Goal: Task Accomplishment & Management: Use online tool/utility

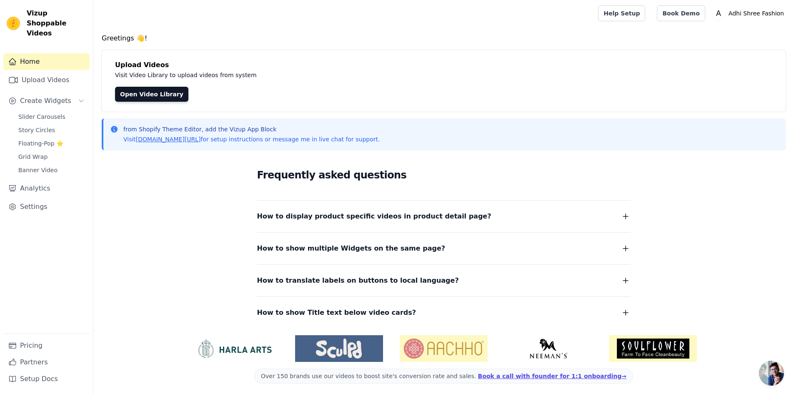
scroll to position [3, 0]
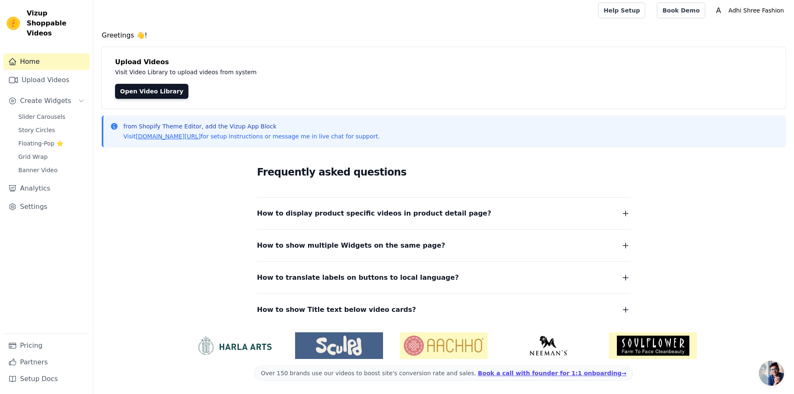
click at [633, 343] on img at bounding box center [653, 345] width 88 height 27
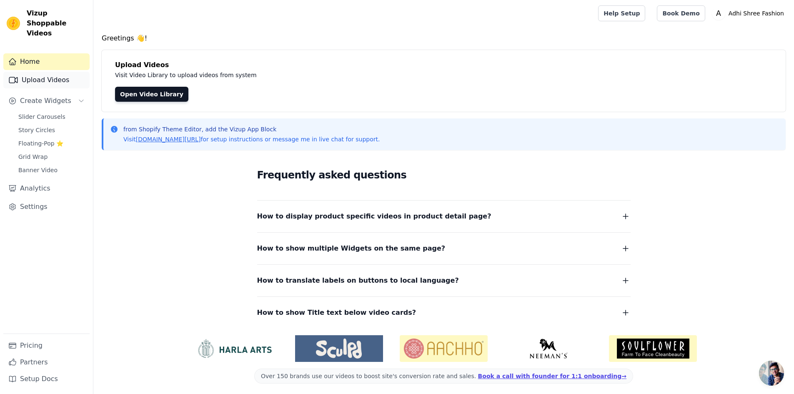
click at [69, 72] on link "Upload Videos" at bounding box center [46, 80] width 86 height 17
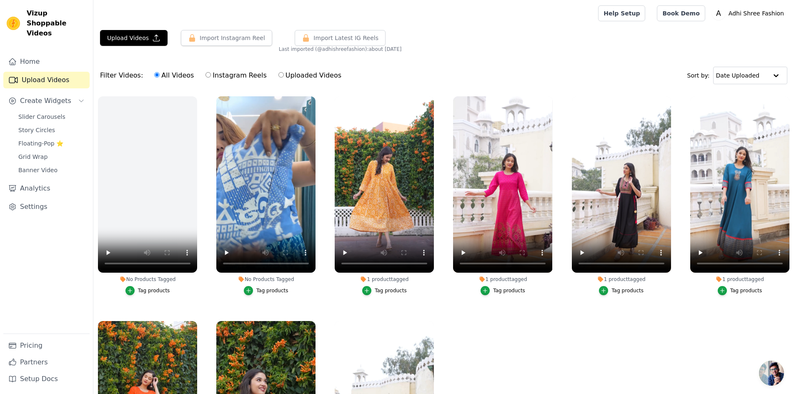
click at [143, 288] on div "Tag products" at bounding box center [154, 290] width 32 height 7
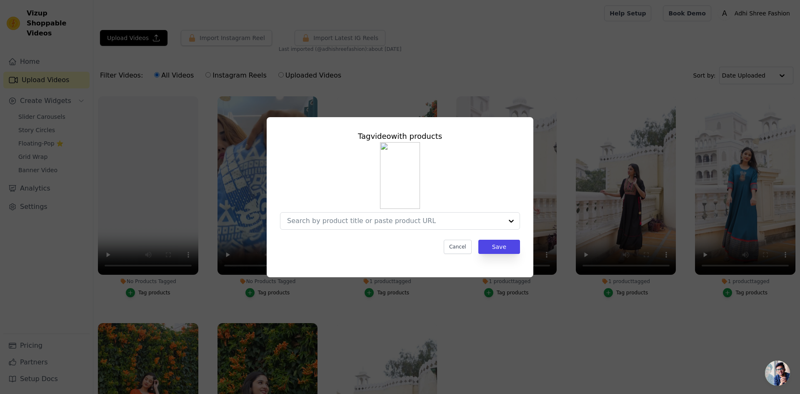
click at [352, 230] on div "Tag video with products Cancel Save" at bounding box center [399, 192] width 253 height 137
click at [351, 223] on input "No Products Tagged Tag video with products Cancel Save Tag products" at bounding box center [395, 221] width 216 height 8
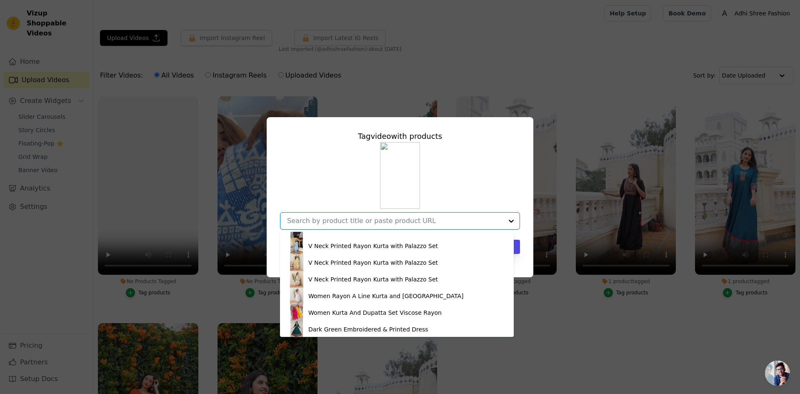
scroll to position [493, 0]
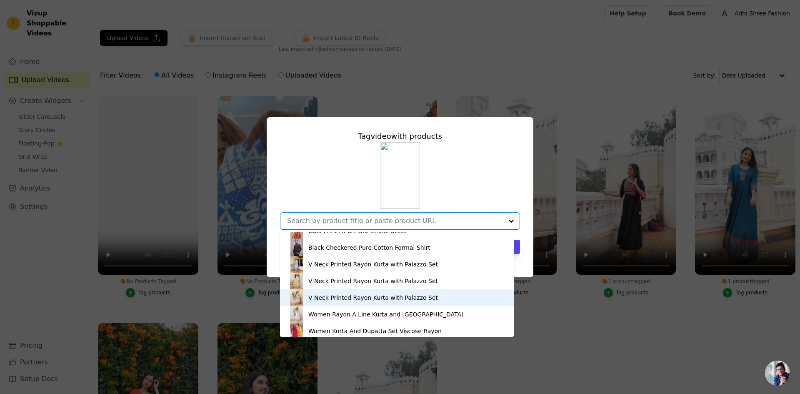
click at [328, 298] on div "V Neck Printed Rayon Kurta with Palazzo Set" at bounding box center [373, 297] width 130 height 8
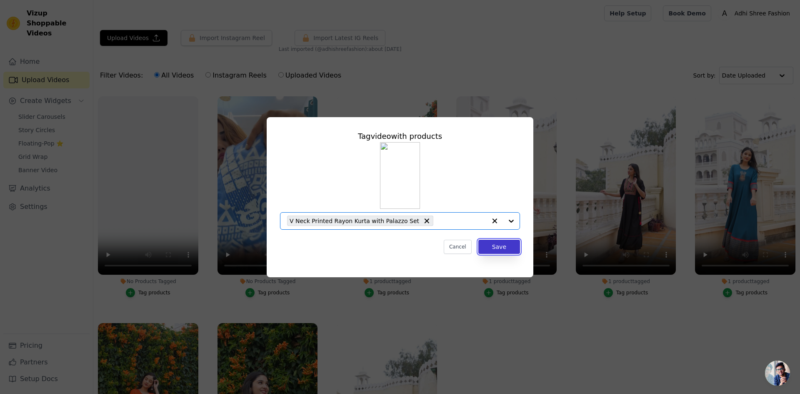
click at [496, 246] on button "Save" at bounding box center [500, 247] width 42 height 14
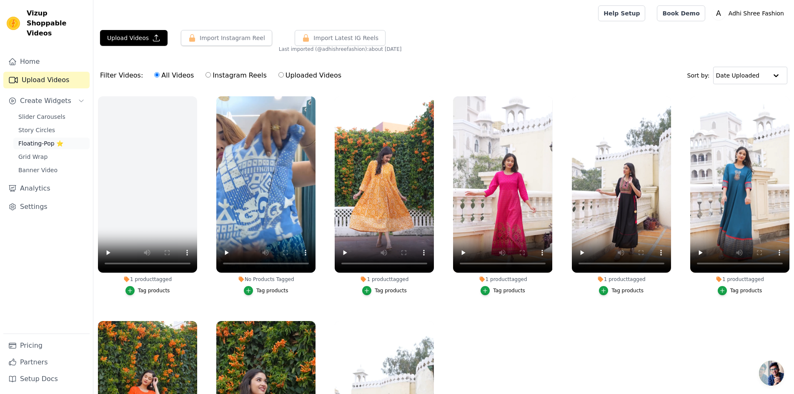
drag, startPoint x: 36, startPoint y: 120, endPoint x: 36, endPoint y: 134, distance: 14.2
click at [36, 126] on span "Story Circles" at bounding box center [36, 130] width 37 height 8
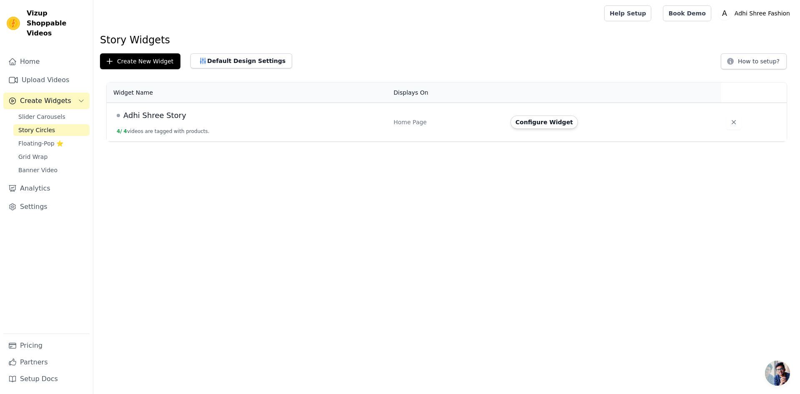
click at [146, 122] on td "Adhi Shree Story 4 / 4 videos are tagged with products." at bounding box center [248, 122] width 282 height 39
click at [30, 139] on span "Floating-Pop ⭐" at bounding box center [40, 143] width 45 height 8
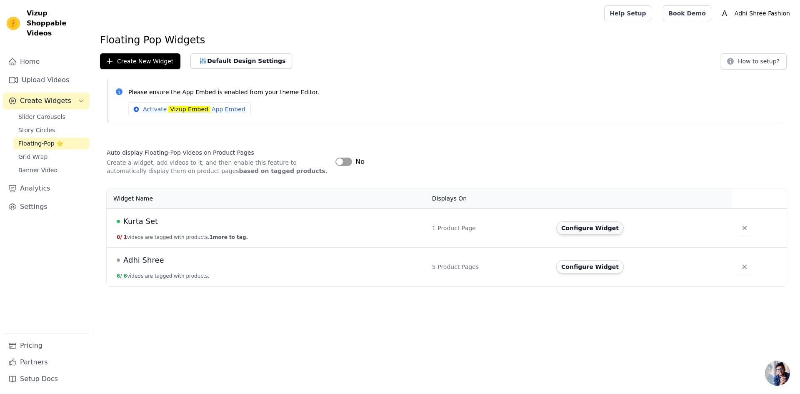
click at [571, 229] on button "Configure Widget" at bounding box center [590, 227] width 68 height 13
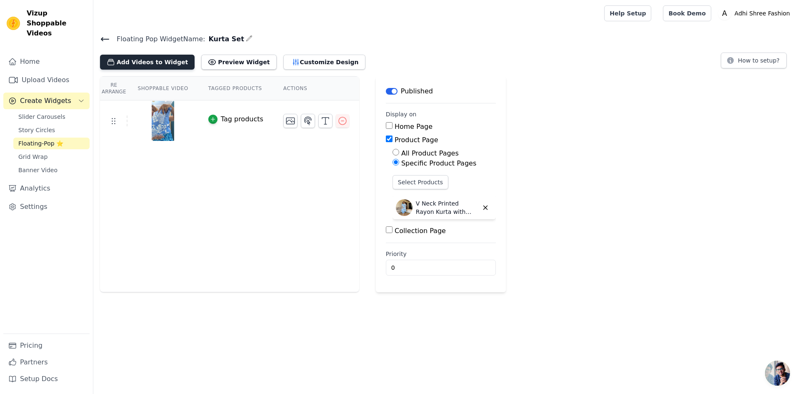
click at [154, 62] on button "Add Videos to Widget" at bounding box center [147, 62] width 95 height 15
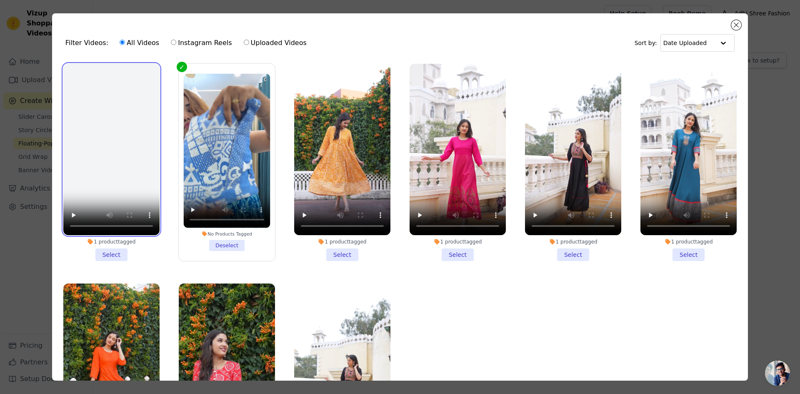
click at [120, 192] on video at bounding box center [111, 149] width 96 height 171
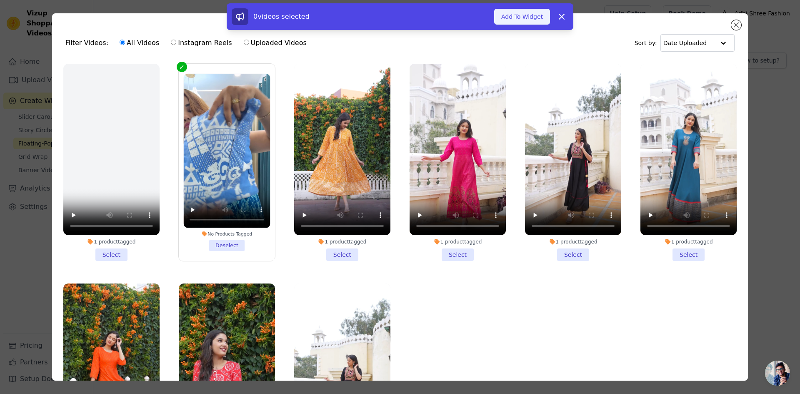
click at [521, 15] on button "Add To Widget" at bounding box center [522, 17] width 56 height 16
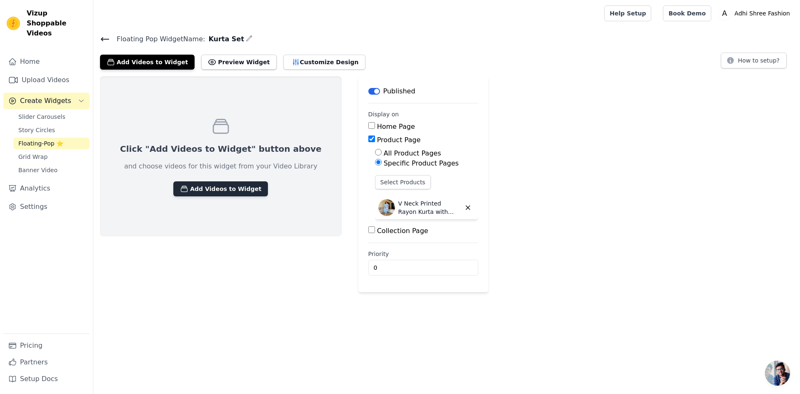
click at [213, 194] on button "Add Videos to Widget" at bounding box center [220, 188] width 95 height 15
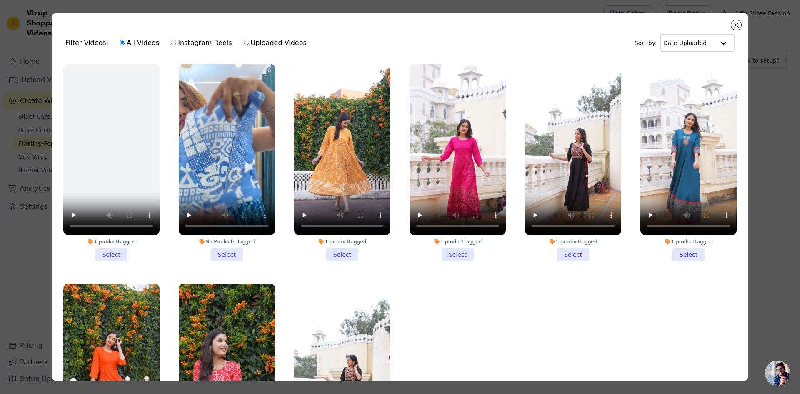
click at [219, 247] on li "No Products Tagged Select" at bounding box center [227, 162] width 96 height 197
click at [0, 0] on input "No Products Tagged Select" at bounding box center [0, 0] width 0 height 0
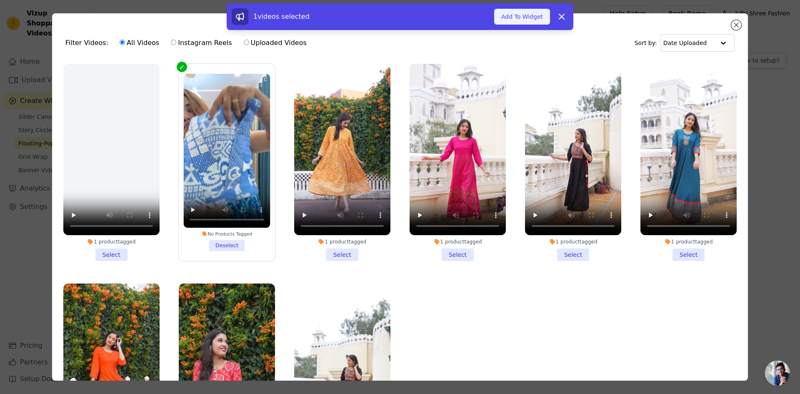
click at [526, 17] on button "Add To Widget" at bounding box center [522, 17] width 56 height 16
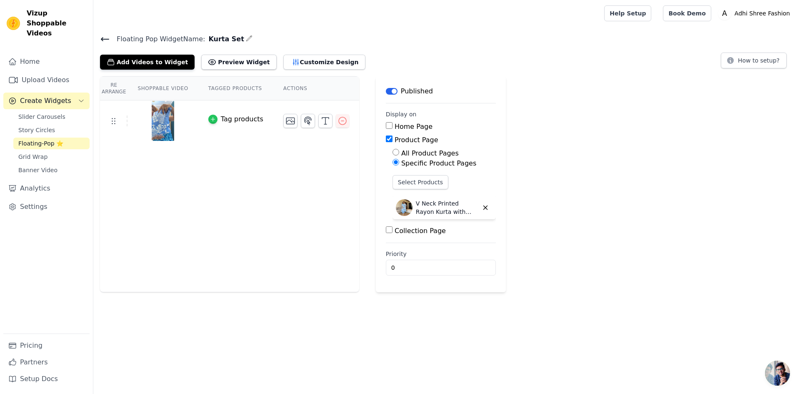
click at [211, 118] on div "button" at bounding box center [212, 119] width 9 height 9
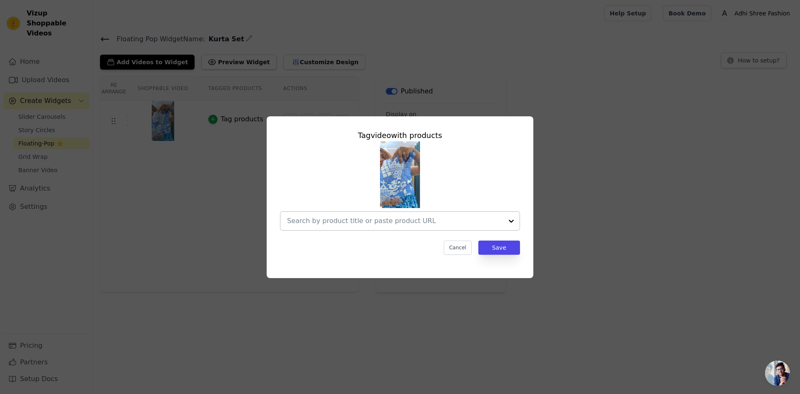
click at [397, 221] on input "text" at bounding box center [395, 221] width 216 height 10
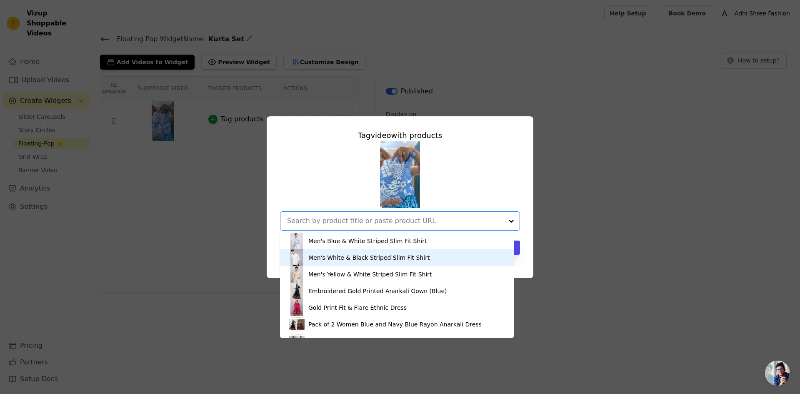
scroll to position [500, 0]
click at [330, 257] on div "V Neck Printed Rayon Kurta with Palazzo Set" at bounding box center [373, 257] width 130 height 8
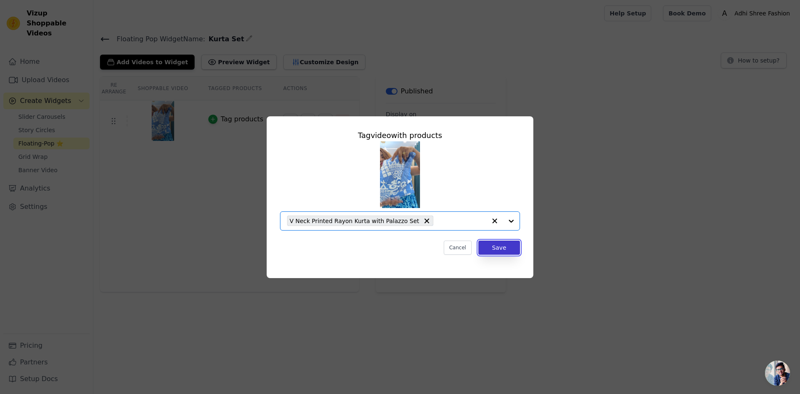
click at [511, 251] on button "Save" at bounding box center [500, 248] width 42 height 14
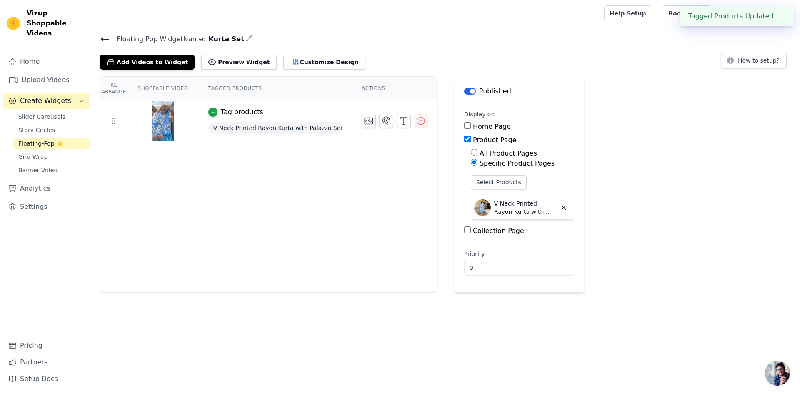
click at [352, 175] on div "Re Arrange Shoppable Video Tagged Products Actions Tag products V Neck Printed …" at bounding box center [269, 184] width 338 height 216
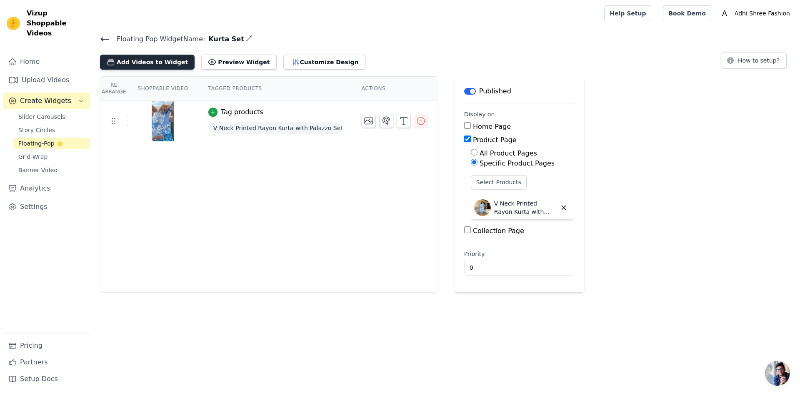
click at [160, 68] on button "Add Videos to Widget" at bounding box center [147, 62] width 95 height 15
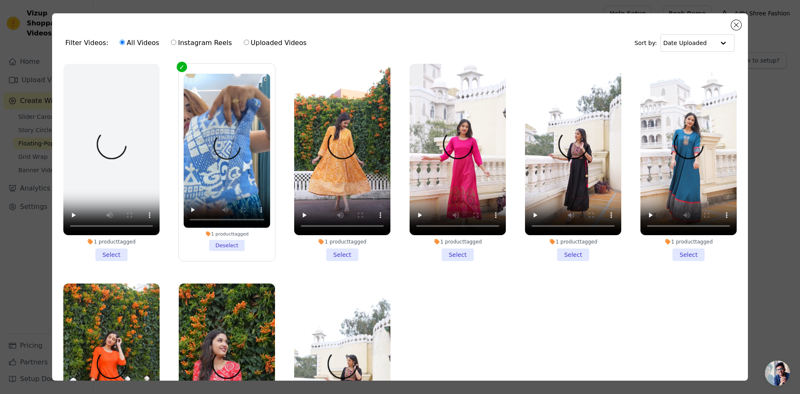
click at [115, 252] on li "1 product tagged Select" at bounding box center [111, 162] width 96 height 197
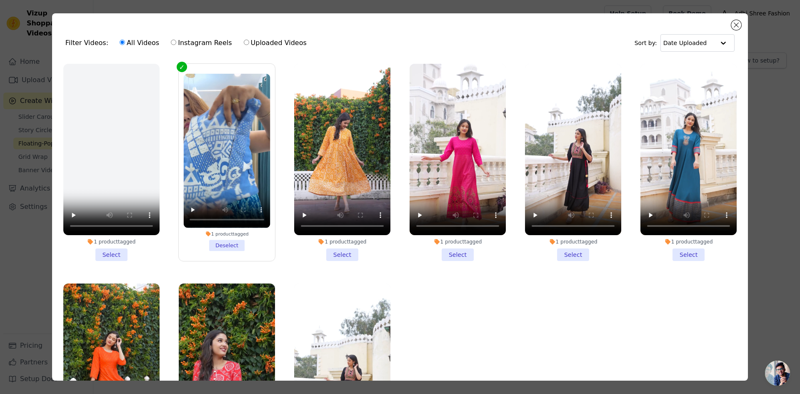
click at [0, 0] on input "1 product tagged Select" at bounding box center [0, 0] width 0 height 0
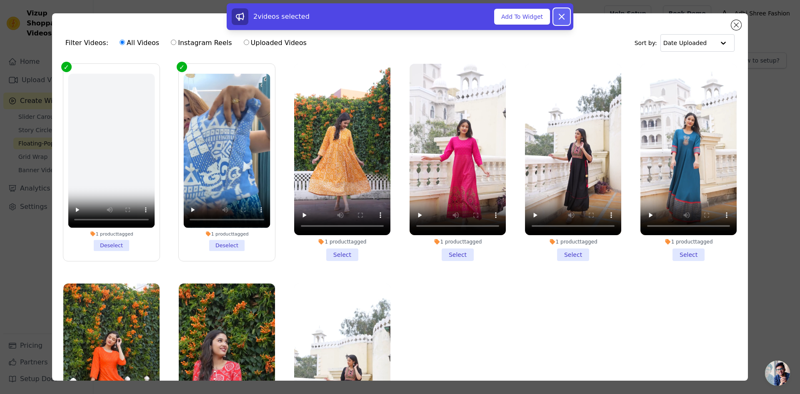
click at [563, 19] on icon at bounding box center [562, 17] width 10 height 10
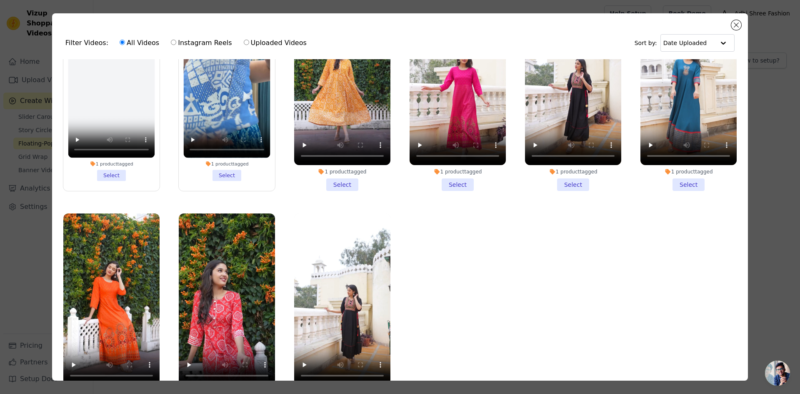
scroll to position [0, 0]
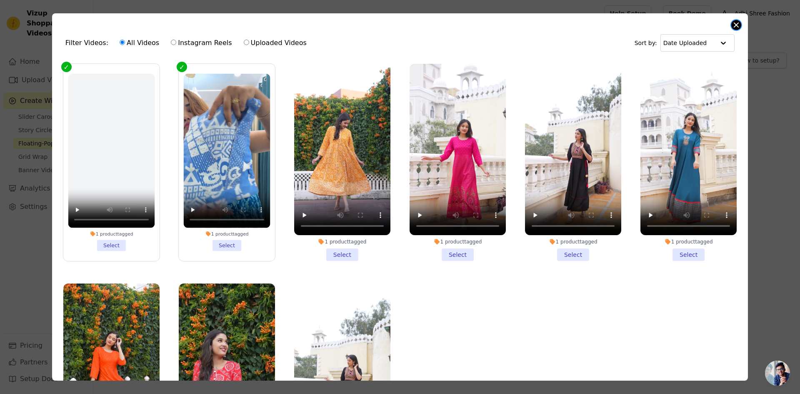
click at [735, 26] on button "Close modal" at bounding box center [737, 25] width 10 height 10
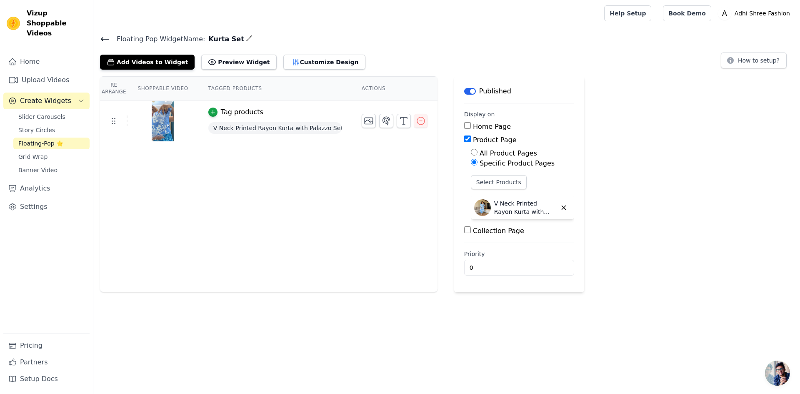
click at [648, 143] on div "Re Arrange Shoppable Video Tagged Products Actions Tag products V Neck Printed …" at bounding box center [446, 184] width 707 height 216
click at [211, 63] on button "Preview Widget" at bounding box center [238, 62] width 75 height 15
click at [166, 63] on button "Add Videos to Widget" at bounding box center [147, 62] width 95 height 15
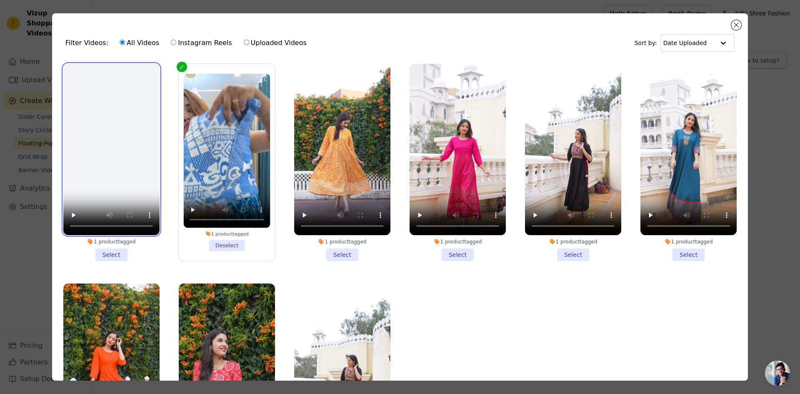
click at [84, 123] on video at bounding box center [111, 149] width 96 height 171
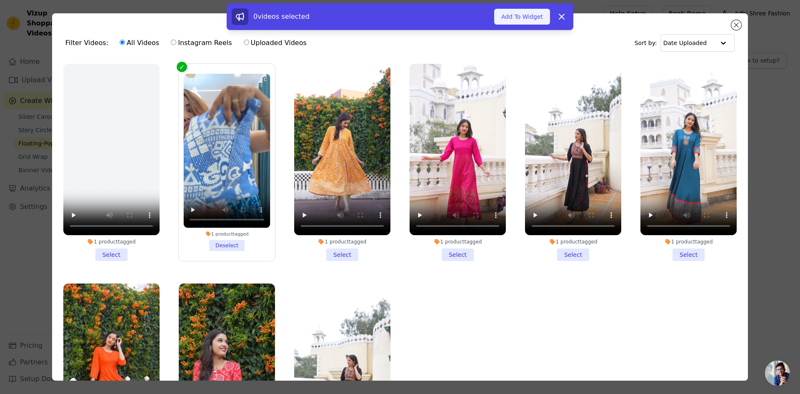
click at [521, 20] on button "Add To Widget" at bounding box center [522, 17] width 56 height 16
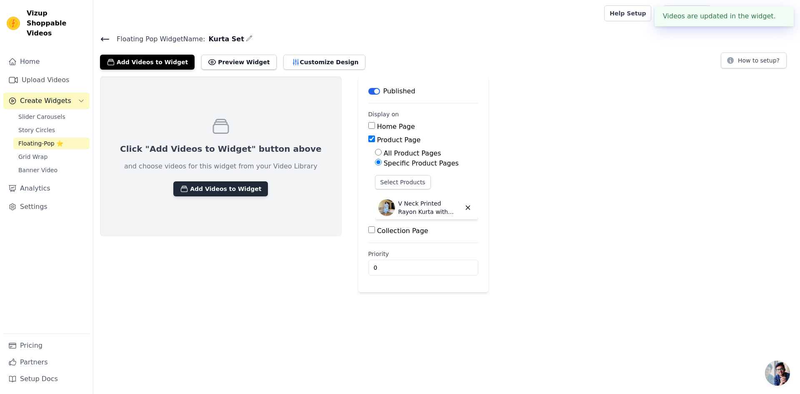
click at [204, 189] on button "Add Videos to Widget" at bounding box center [220, 188] width 95 height 15
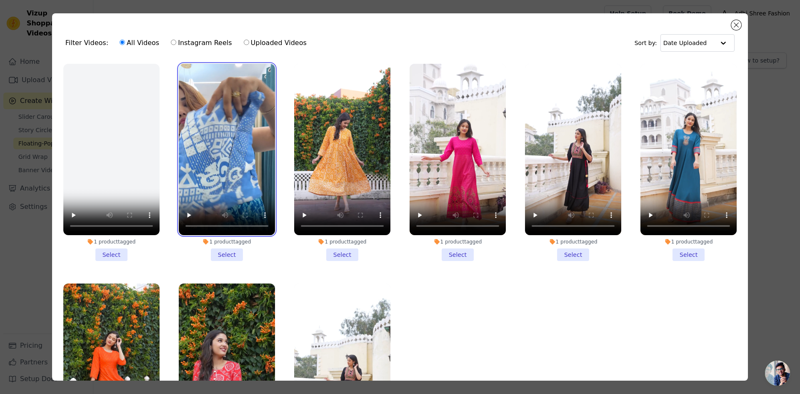
click at [227, 140] on video at bounding box center [227, 149] width 96 height 171
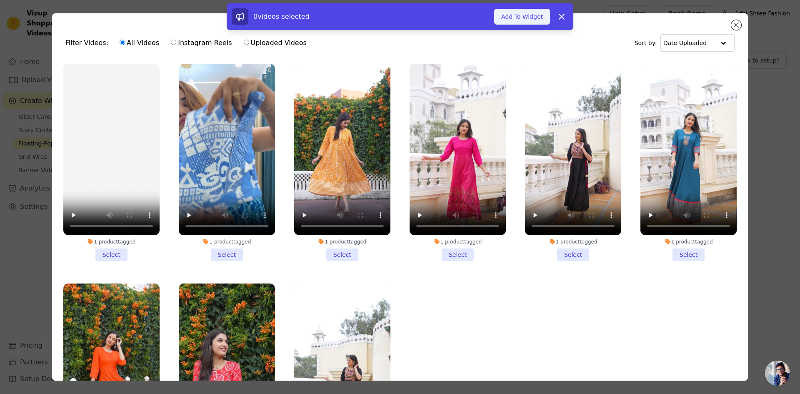
click at [521, 20] on button "Add To Widget" at bounding box center [522, 17] width 56 height 16
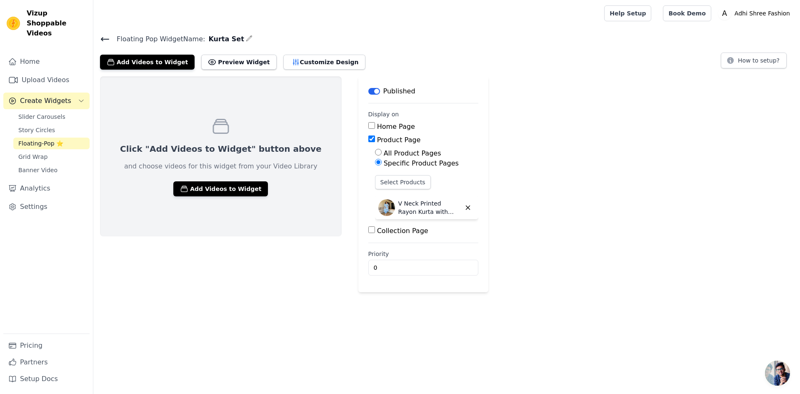
click at [108, 39] on icon at bounding box center [105, 39] width 8 height 3
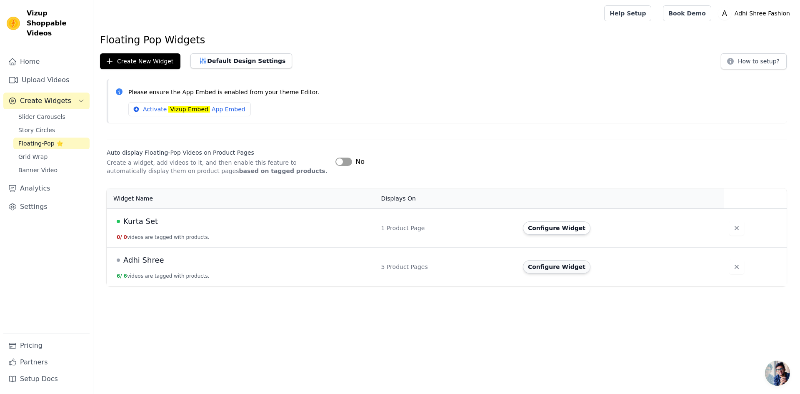
click at [545, 269] on button "Configure Widget" at bounding box center [557, 266] width 68 height 13
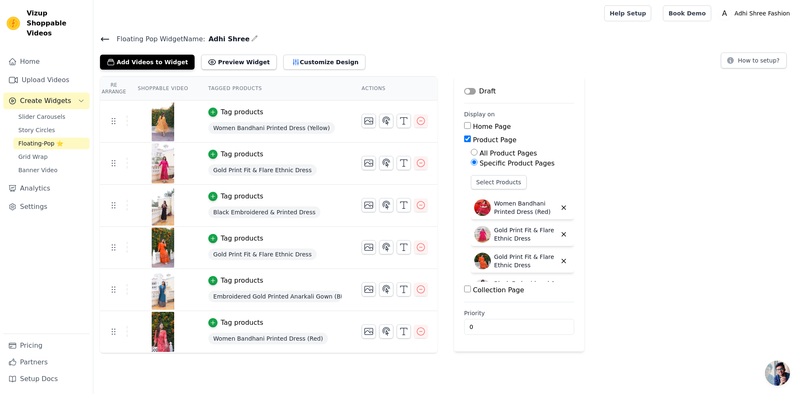
click at [105, 39] on icon at bounding box center [105, 39] width 8 height 3
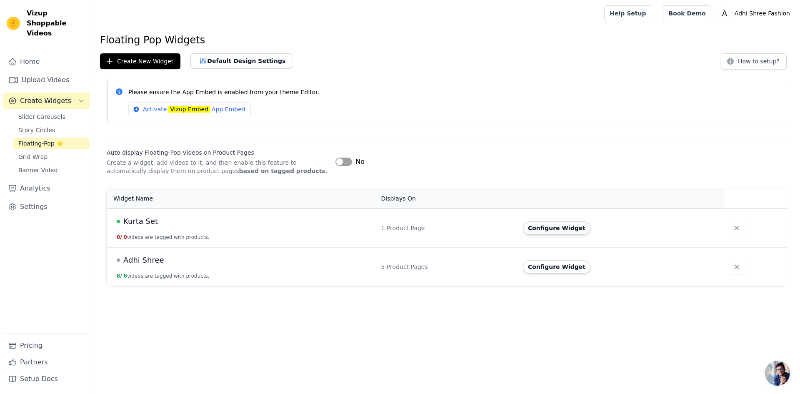
click at [553, 229] on button "Configure Widget" at bounding box center [557, 227] width 68 height 13
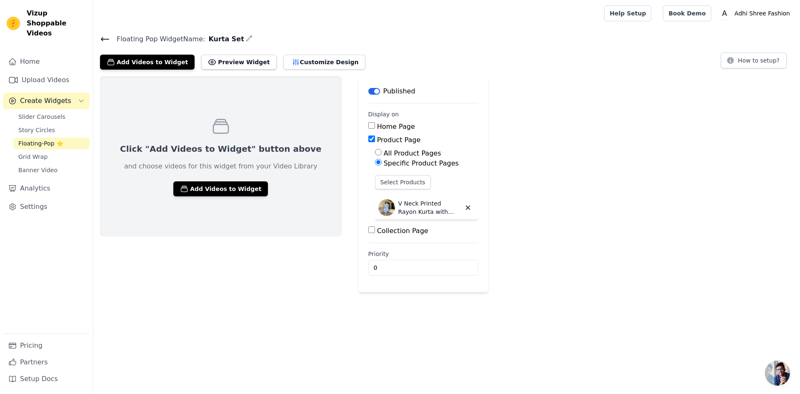
click at [216, 150] on p "Click "Add Videos to Widget" button above" at bounding box center [221, 149] width 202 height 12
click at [193, 193] on button "Add Videos to Widget" at bounding box center [220, 188] width 95 height 15
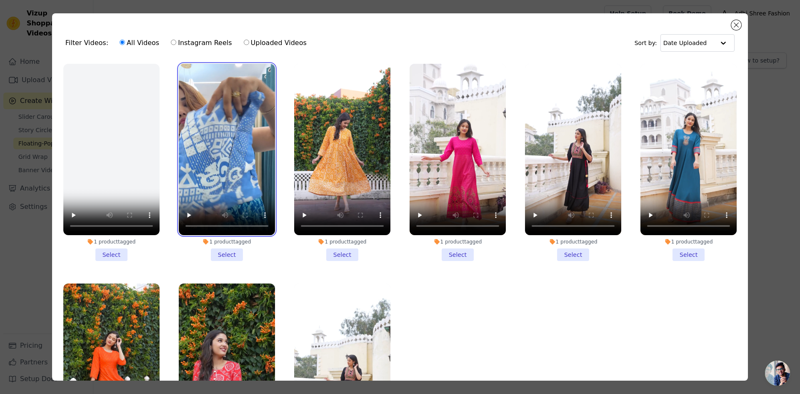
drag, startPoint x: 216, startPoint y: 155, endPoint x: 238, endPoint y: 174, distance: 28.4
click at [217, 155] on video at bounding box center [227, 149] width 96 height 171
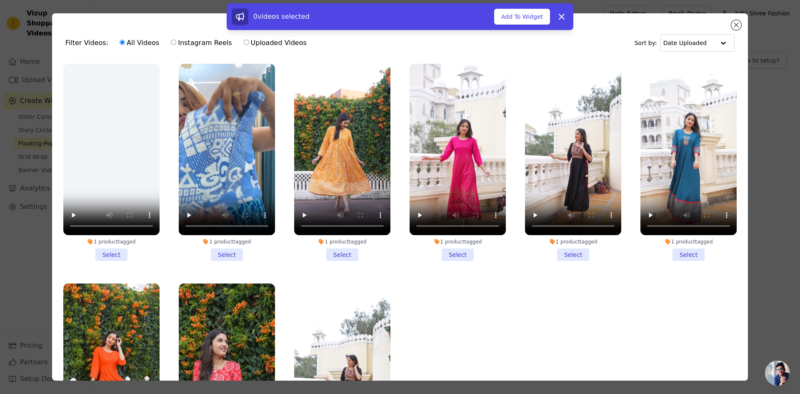
click at [224, 252] on li "1 product tagged Select" at bounding box center [227, 162] width 96 height 197
click at [0, 0] on input "1 product tagged Select" at bounding box center [0, 0] width 0 height 0
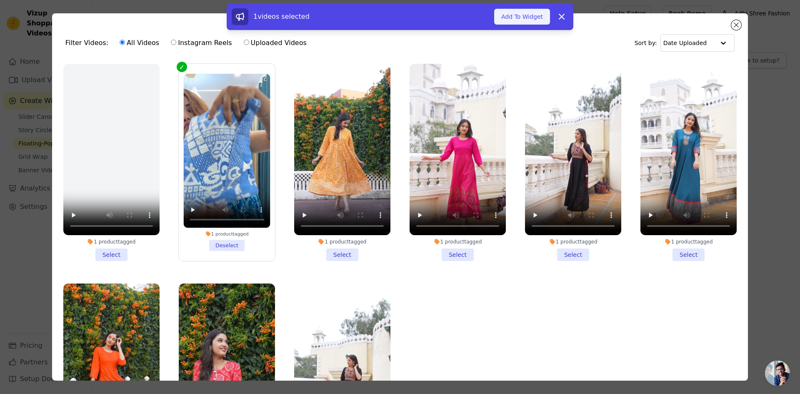
click at [518, 17] on button "Add To Widget" at bounding box center [522, 17] width 56 height 16
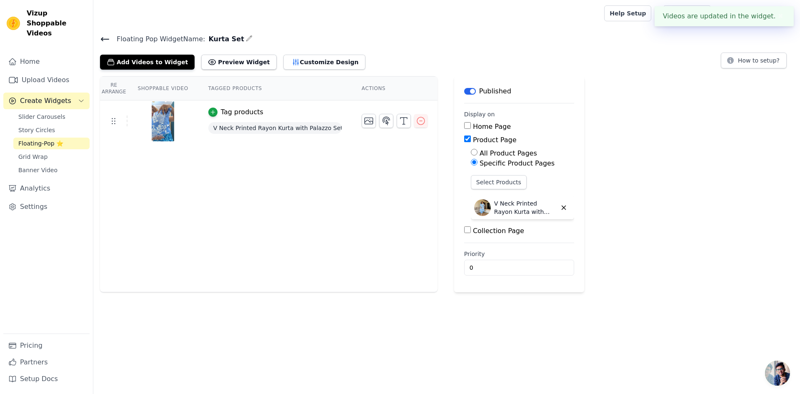
click at [304, 176] on div "Re Arrange Shoppable Video Tagged Products Actions Tag products V Neck Printed …" at bounding box center [269, 184] width 338 height 216
click at [217, 163] on div "Re Arrange Shoppable Video Tagged Products Actions Tag products V Neck Printed …" at bounding box center [269, 184] width 338 height 216
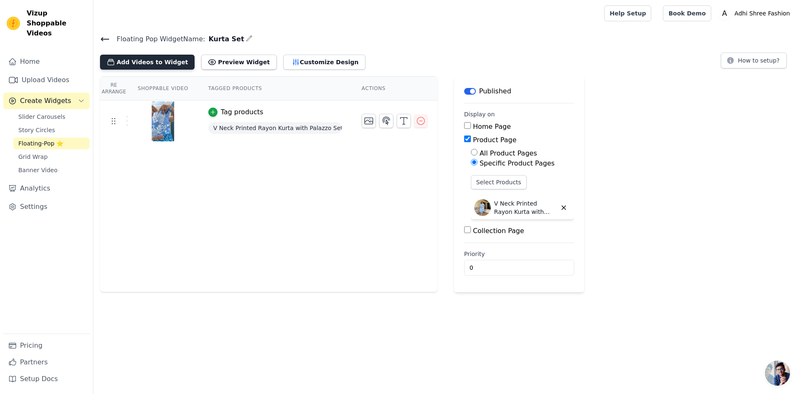
click at [163, 62] on button "Add Videos to Widget" at bounding box center [147, 62] width 95 height 15
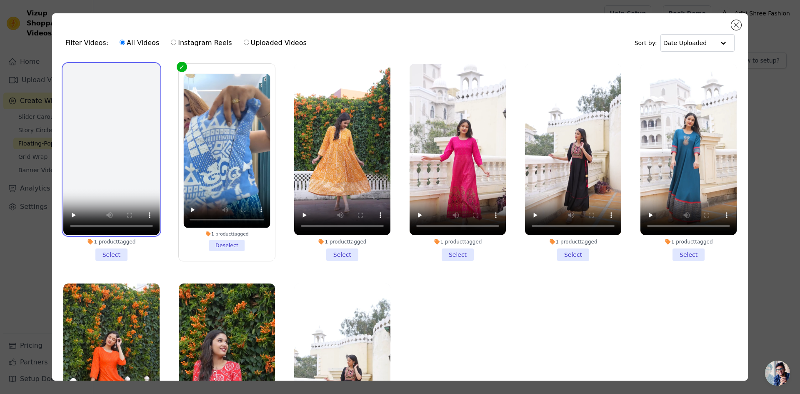
click at [125, 137] on video at bounding box center [111, 149] width 96 height 171
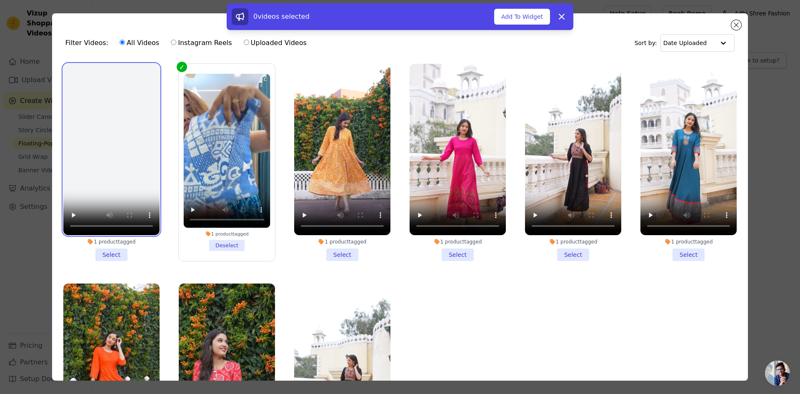
click at [103, 175] on video at bounding box center [111, 149] width 96 height 171
click at [104, 251] on li "1 product tagged Select" at bounding box center [111, 162] width 96 height 197
click at [0, 0] on input "1 product tagged Select" at bounding box center [0, 0] width 0 height 0
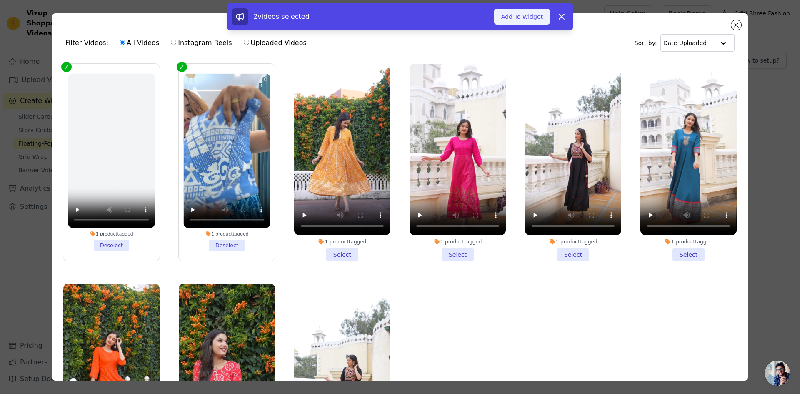
click at [522, 19] on button "Add To Widget" at bounding box center [522, 17] width 56 height 16
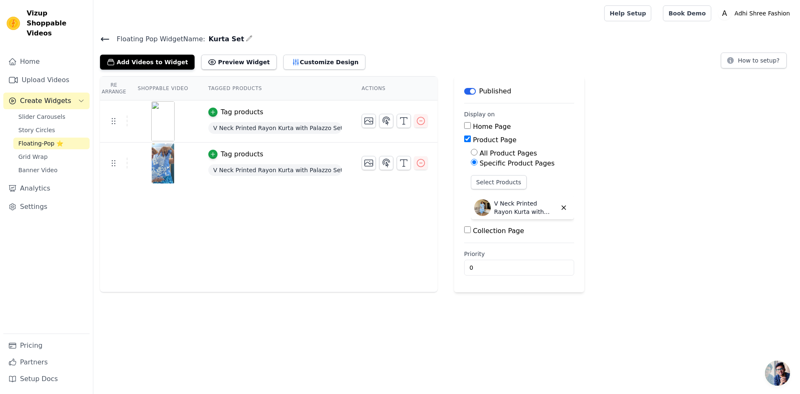
click at [105, 40] on icon at bounding box center [105, 39] width 10 height 10
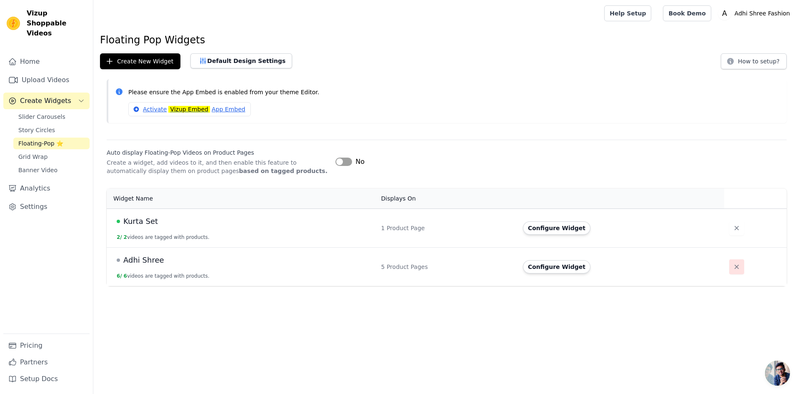
click at [733, 269] on icon "button" at bounding box center [737, 267] width 8 height 8
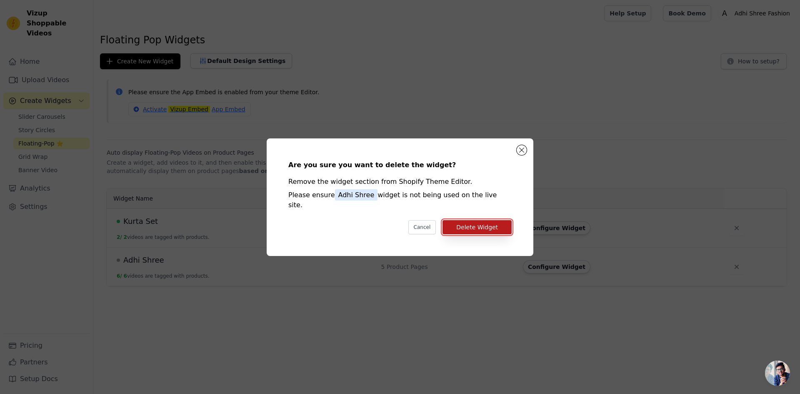
click at [469, 227] on button "Delete Widget" at bounding box center [477, 227] width 69 height 14
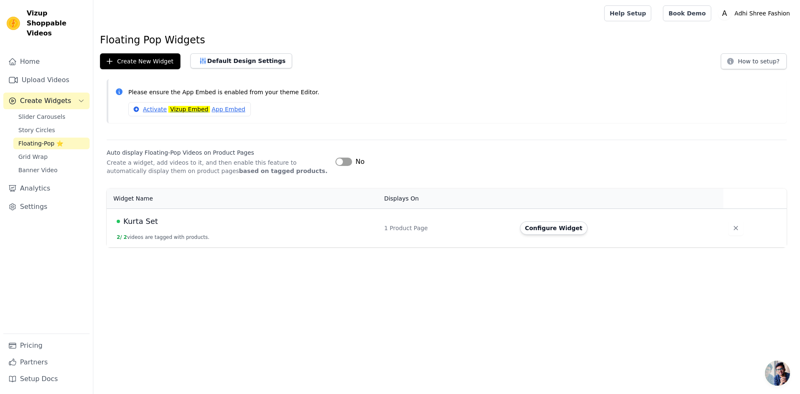
click at [339, 163] on button "Label" at bounding box center [344, 162] width 17 height 8
click at [148, 221] on span "Kurta Set" at bounding box center [140, 222] width 35 height 12
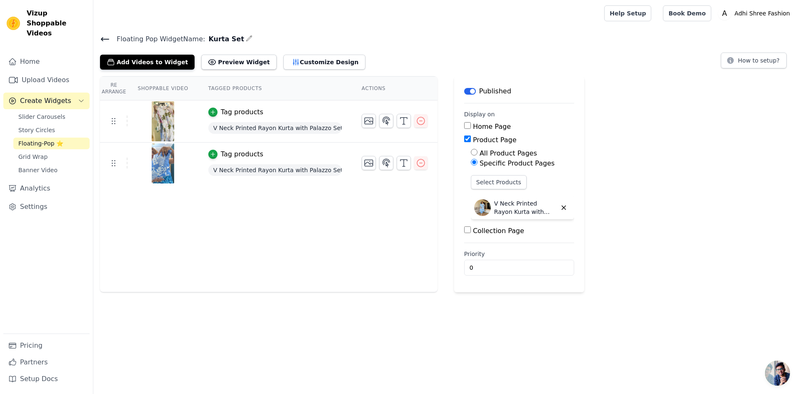
click at [163, 130] on img at bounding box center [162, 121] width 23 height 40
click at [494, 181] on button "Select Products" at bounding box center [499, 182] width 56 height 14
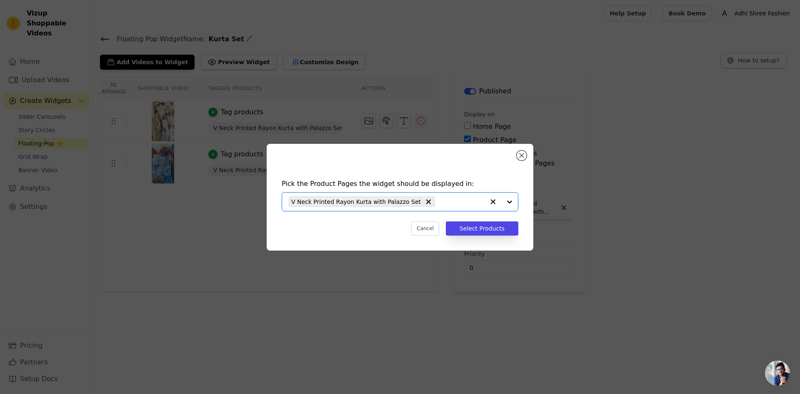
click at [445, 203] on input "text" at bounding box center [461, 202] width 45 height 10
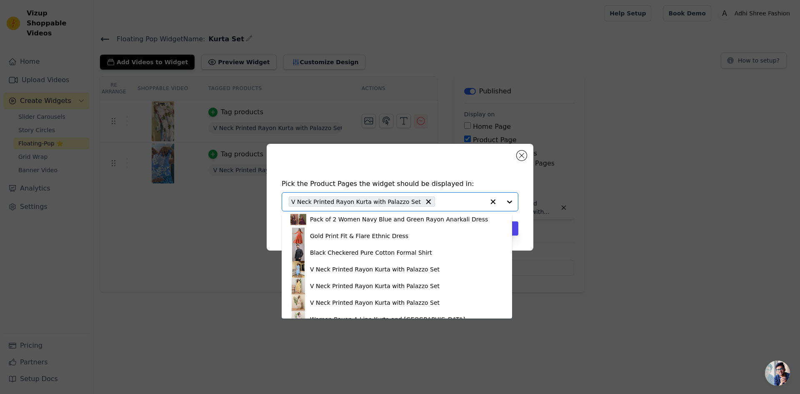
scroll to position [500, 0]
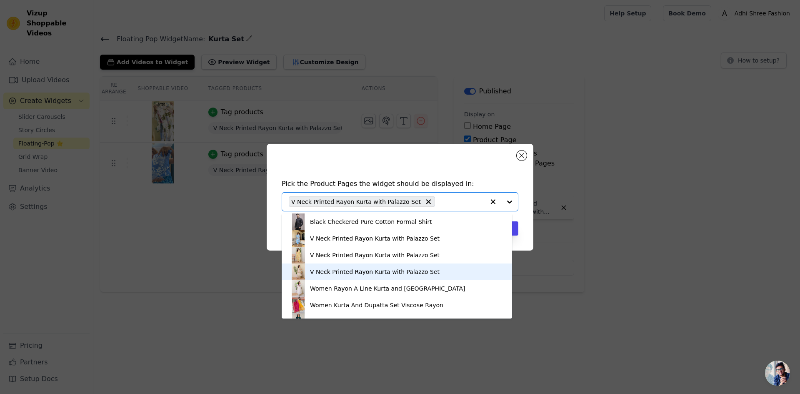
click at [366, 270] on div "V Neck Printed Rayon Kurta with Palazzo Set" at bounding box center [375, 272] width 130 height 8
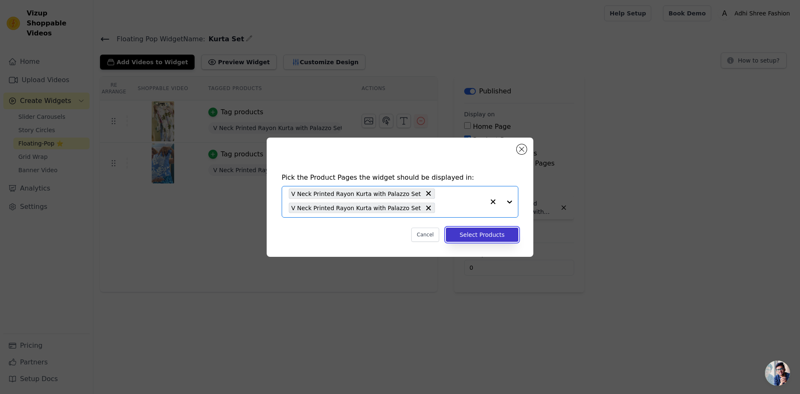
click at [498, 236] on button "Select Products" at bounding box center [482, 235] width 73 height 14
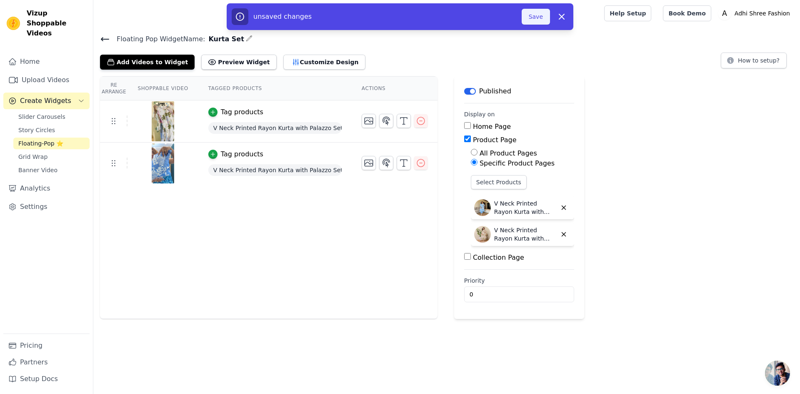
click at [538, 17] on button "Save" at bounding box center [536, 17] width 28 height 16
click at [563, 18] on icon at bounding box center [561, 16] width 5 height 5
